Goal: Information Seeking & Learning: Learn about a topic

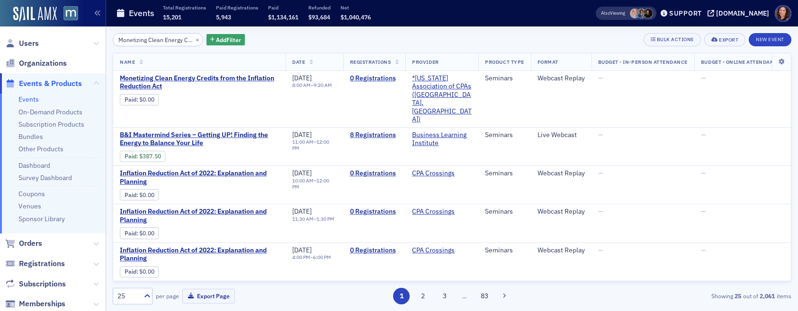
click at [30, 104] on ul "Events On-Demand Products Subscription Products Bundles Other Products Dashboar…" at bounding box center [53, 164] width 106 height 140
drag, startPoint x: 29, startPoint y: 104, endPoint x: 61, endPoint y: 93, distance: 33.5
click at [29, 104] on li "Events" at bounding box center [59, 99] width 82 height 9
click at [156, 38] on input "Monetizing Clean Energy Credits from the Inflation Reduction Act" at bounding box center [158, 39] width 90 height 13
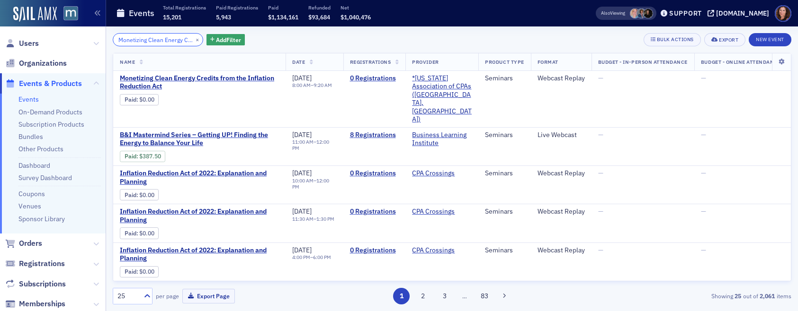
click at [157, 38] on input "Monetizing Clean Energy Credits from the Inflation Reduction Act" at bounding box center [158, 39] width 90 height 13
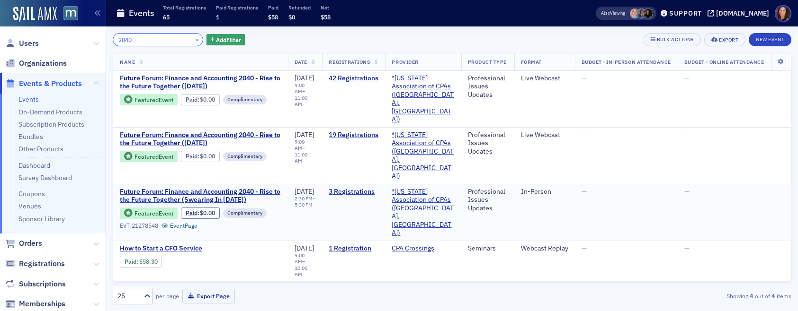
type input "2040"
click at [139, 222] on div "EVT-21278548" at bounding box center [139, 225] width 38 height 7
copy div "21278548"
click at [189, 188] on span "Future Forum: Finance and Accounting 2040 - Rise to the Future Together (Sweari…" at bounding box center [200, 196] width 161 height 17
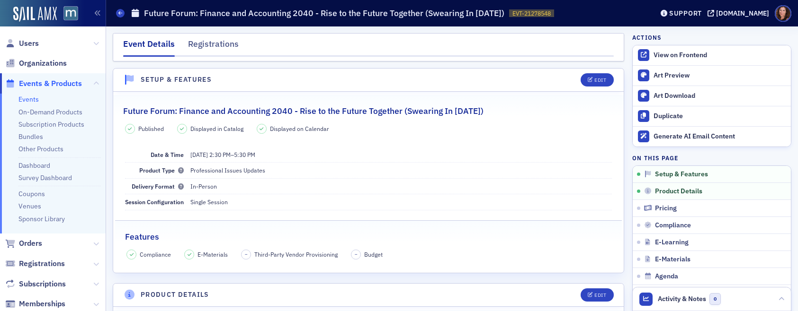
click at [268, 110] on h2 "Future Forum: Finance and Accounting 2040 - Rise to the Future Together (Sweari…" at bounding box center [303, 111] width 360 height 12
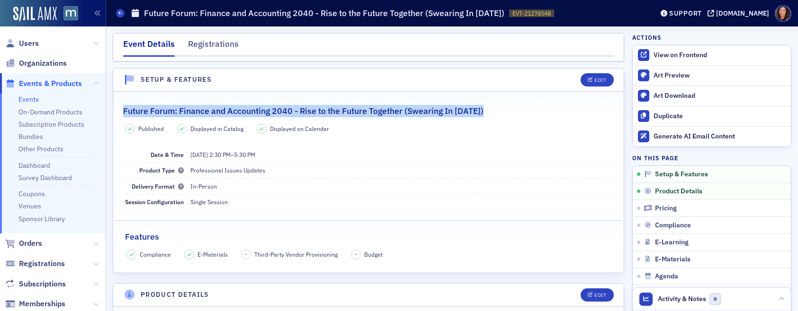
click at [268, 110] on h2 "Future Forum: Finance and Accounting 2040 - Rise to the Future Together (Sweari…" at bounding box center [303, 111] width 360 height 12
copy h2 "Future Forum: Finance and Accounting 2040 - Rise to the Future Together (Sweari…"
click at [27, 98] on link "Events" at bounding box center [28, 99] width 20 height 9
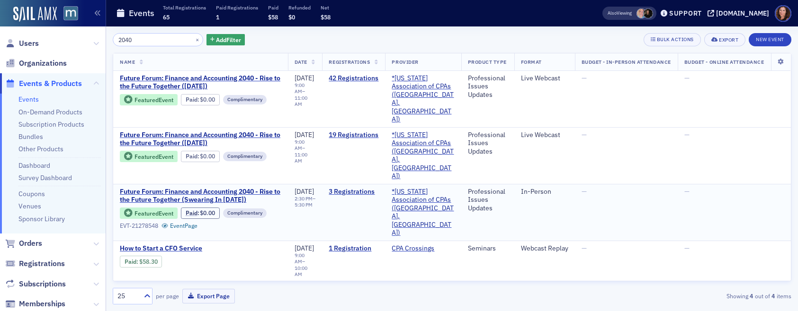
click at [145, 222] on div "EVT-21278548" at bounding box center [139, 225] width 38 height 7
click at [127, 222] on div "EVT-21278548" at bounding box center [139, 225] width 38 height 7
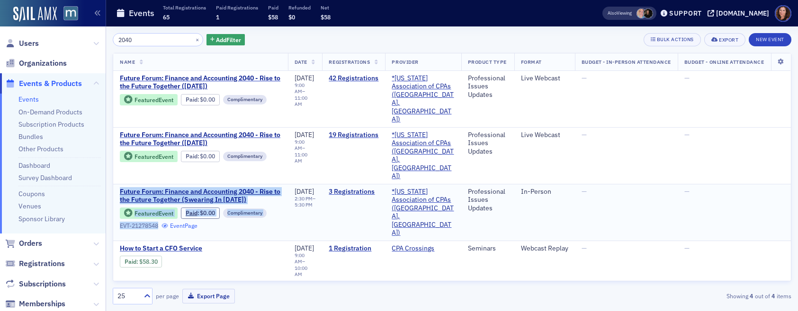
drag, startPoint x: 119, startPoint y: 212, endPoint x: 164, endPoint y: 213, distance: 45.5
click at [164, 213] on td "Future Forum: Finance and Accounting 2040 - Rise to the Future Together (Sweari…" at bounding box center [200, 212] width 175 height 57
click at [148, 222] on div "EVT-21278548" at bounding box center [139, 225] width 38 height 7
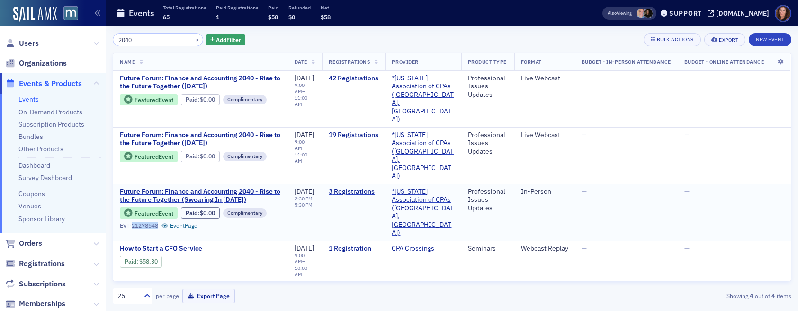
click at [148, 222] on div "EVT-21278548" at bounding box center [139, 225] width 38 height 7
copy div "21278548"
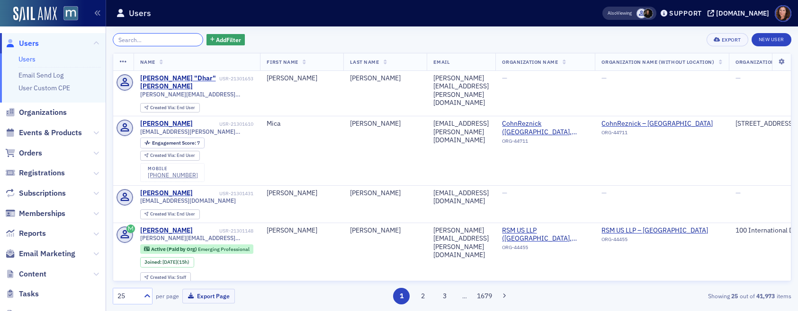
click at [147, 38] on input "search" at bounding box center [158, 39] width 90 height 13
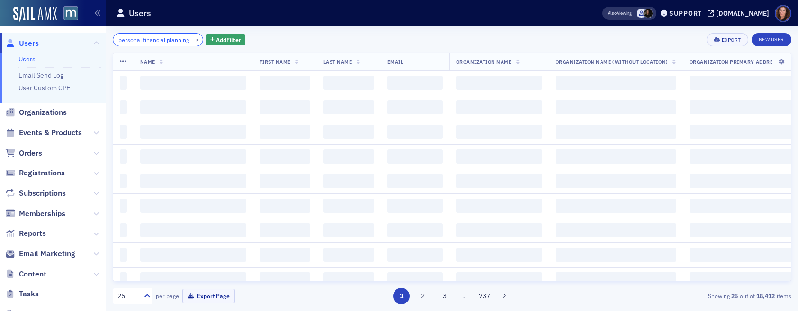
scroll to position [0, 9]
type input "personal financial planning"
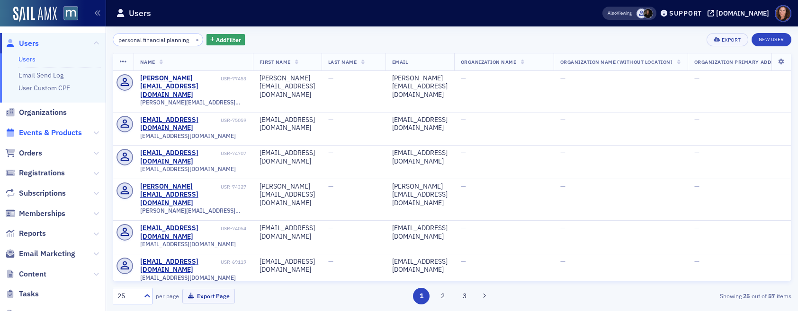
click at [47, 132] on span "Events & Products" at bounding box center [50, 133] width 63 height 10
